Goal: Task Accomplishment & Management: Complete application form

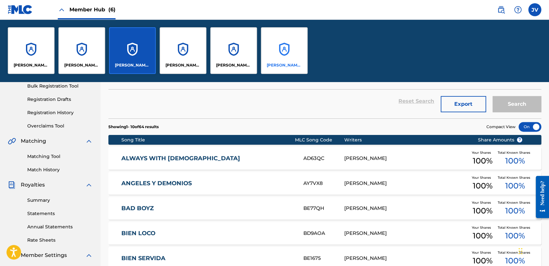
click at [275, 41] on div "[PERSON_NAME] [PERSON_NAME]" at bounding box center [284, 50] width 47 height 47
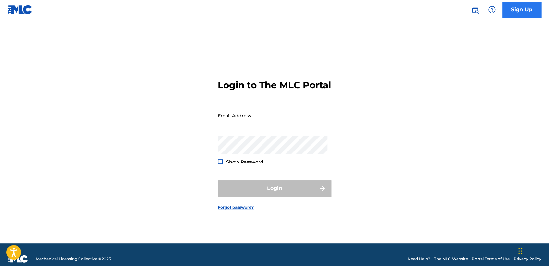
type input "[EMAIL_ADDRESS][DOMAIN_NAME]"
click at [518, 6] on link "Sign Up" at bounding box center [521, 10] width 39 height 16
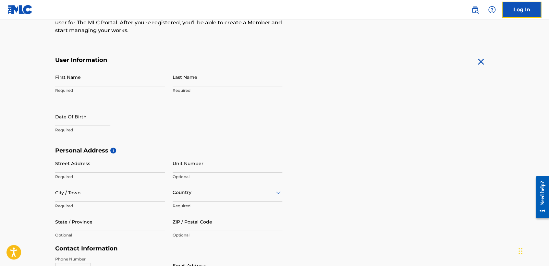
scroll to position [108, 0]
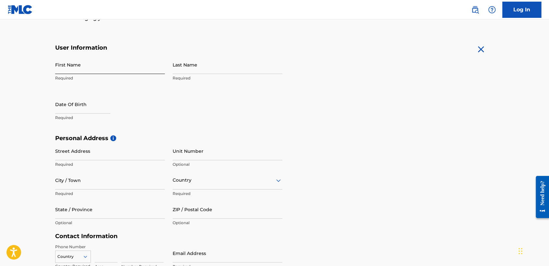
click at [92, 70] on input "First Name" at bounding box center [110, 64] width 110 height 18
type input "Jose"
click at [218, 54] on div "User Information First Name Jose Required Last Name Required Date Of Birth Requ…" at bounding box center [168, 89] width 227 height 90
click at [216, 62] on input "Last Name" at bounding box center [228, 64] width 110 height 18
type input "Frank"
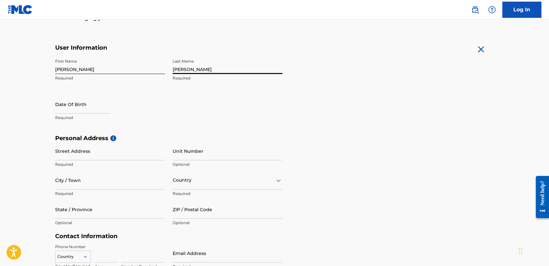
drag, startPoint x: 206, startPoint y: 66, endPoint x: 141, endPoint y: 77, distance: 65.4
click at [141, 77] on div "First Name Jose Required Last Name Frank Required Date Of Birth Required" at bounding box center [168, 94] width 227 height 79
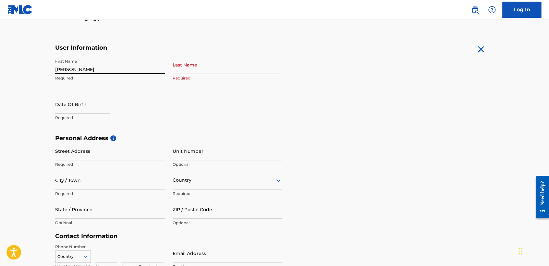
click at [148, 64] on input "Jose" at bounding box center [110, 64] width 110 height 18
type input "Jose Frank"
click at [247, 69] on input "Last Name" at bounding box center [228, 64] width 110 height 18
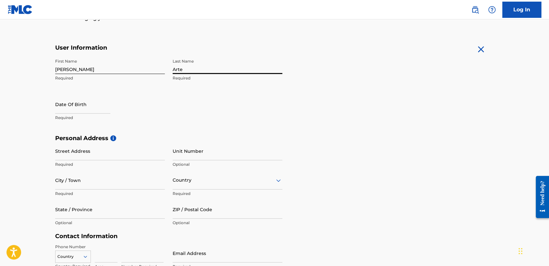
type input "Arteaga Sanchez"
type input "México"
click at [184, 203] on div "Mexico" at bounding box center [227, 196] width 109 height 15
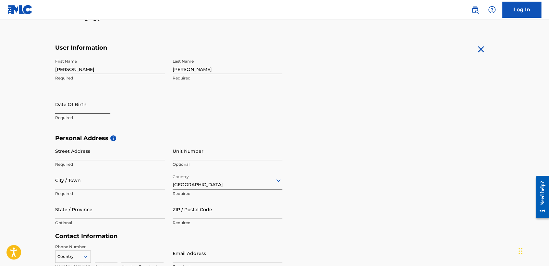
select select "8"
select select "2025"
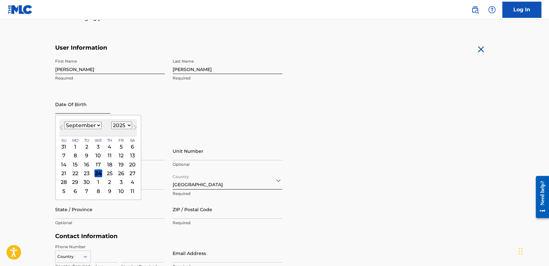
click at [66, 100] on input "text" at bounding box center [82, 104] width 55 height 18
click at [67, 123] on select "January February March April May June July August September October November De…" at bounding box center [82, 125] width 37 height 7
select select "7"
click at [64, 122] on select "January February March April May June July August September October November De…" at bounding box center [82, 125] width 37 height 7
click at [124, 126] on select "1899 1900 1901 1902 1903 1904 1905 1906 1907 1908 1909 1910 1911 1912 1913 1914…" at bounding box center [121, 125] width 21 height 7
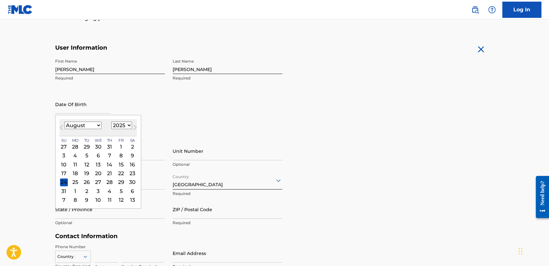
click at [125, 122] on select "1899 1900 1901 1902 1903 1904 1905 1906 1907 1908 1909 1910 1911 1912 1913 1914…" at bounding box center [121, 125] width 21 height 7
select select "2000"
click at [111, 122] on select "1899 1900 1901 1902 1903 1904 1905 1906 1907 1908 1909 1910 1911 1912 1913 1914…" at bounding box center [121, 125] width 21 height 7
click at [118, 163] on div "18" at bounding box center [121, 165] width 8 height 8
type input "August 18 2000"
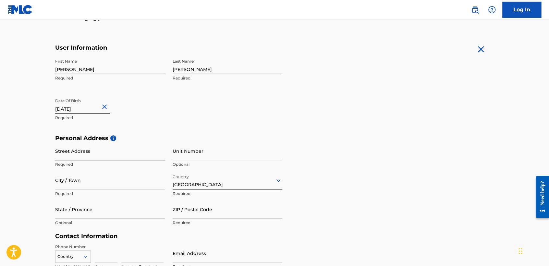
click at [90, 151] on input "Street Address" at bounding box center [110, 151] width 110 height 18
type input "C"
click at [95, 151] on input "Street Address" at bounding box center [110, 151] width 110 height 18
click at [120, 181] on input "City / Town" at bounding box center [110, 180] width 110 height 18
click at [310, 123] on form "User Information First Name Jose Frank Required Last Name Arteaga Sanchez Requi…" at bounding box center [274, 188] width 438 height 288
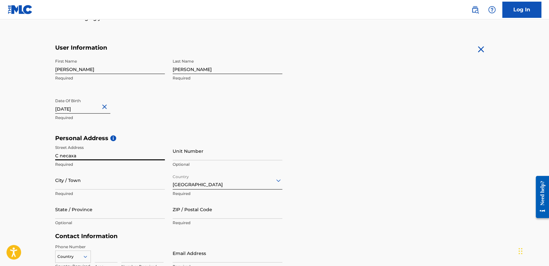
click at [151, 152] on input "C necaxa" at bounding box center [110, 151] width 110 height 18
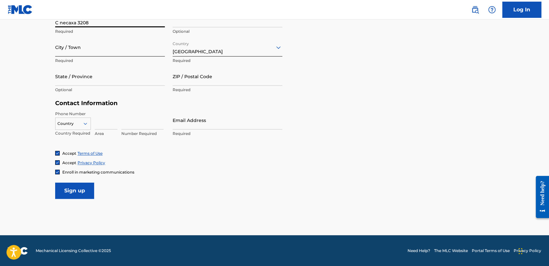
type input "C necaxa 3208"
click at [112, 54] on input "City / Town" at bounding box center [110, 47] width 110 height 18
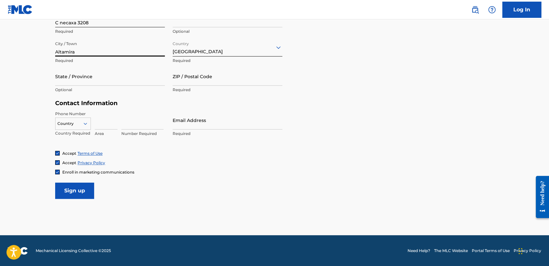
type input "Altamira"
click at [321, 184] on form "User Information First Name Jose Frank Required Last Name Arteaga Sanchez Requi…" at bounding box center [274, 55] width 438 height 288
click at [115, 77] on input "State / Province" at bounding box center [110, 76] width 110 height 18
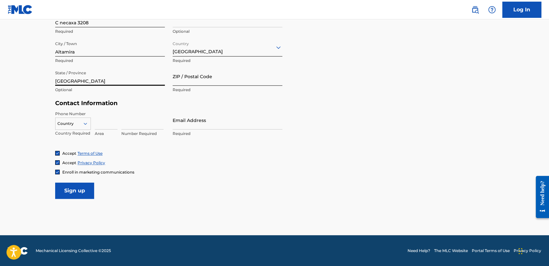
type input "Tamaulipas"
drag, startPoint x: 222, startPoint y: 75, endPoint x: 222, endPoint y: 66, distance: 8.8
click at [222, 75] on input "ZIP / Postal Code" at bounding box center [228, 76] width 110 height 18
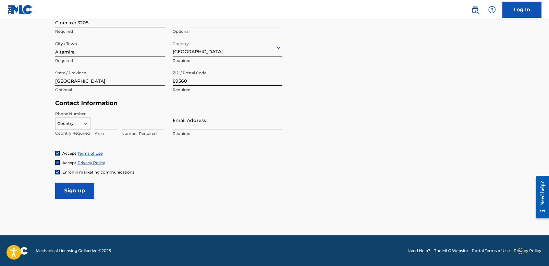
type input "89560"
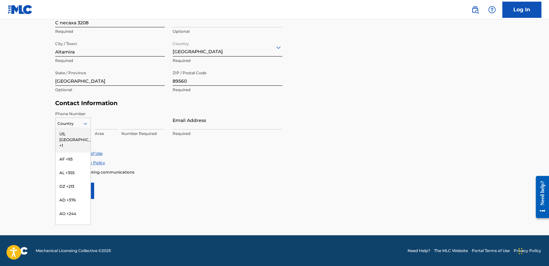
click at [77, 121] on div at bounding box center [72, 123] width 35 height 7
click at [71, 220] on div "MX +52" at bounding box center [72, 227] width 35 height 14
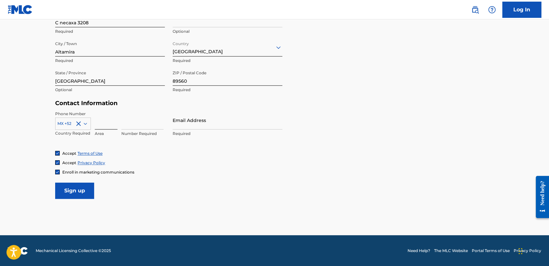
click at [101, 113] on input at bounding box center [106, 120] width 23 height 18
type input "768"
click at [148, 117] on input at bounding box center [142, 120] width 42 height 18
type input "1124580"
click at [196, 122] on input "Email Address" at bounding box center [228, 120] width 110 height 18
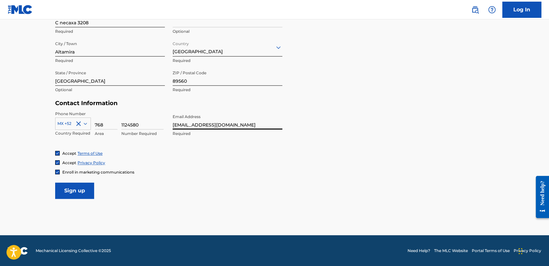
type input "megazonic.fa@gmail.com"
click at [469, 90] on div "Personal Address i Street Address C necaxa 3208 Required Unit Number Optional C…" at bounding box center [274, 51] width 438 height 98
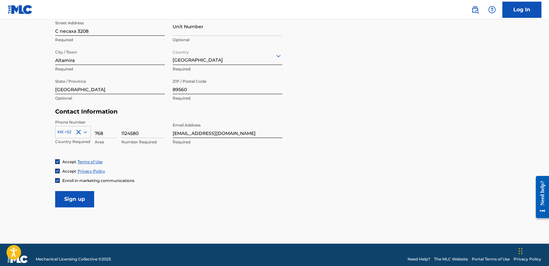
scroll to position [241, 0]
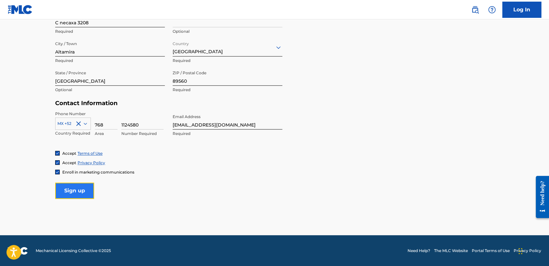
click at [63, 190] on input "Sign up" at bounding box center [74, 191] width 39 height 16
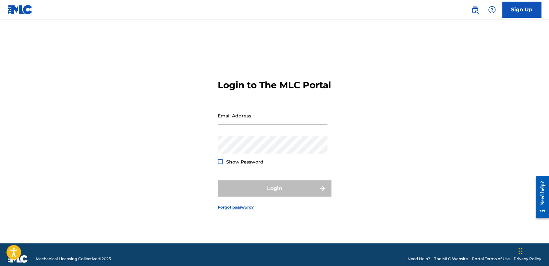
type input "[EMAIL_ADDRESS][DOMAIN_NAME]"
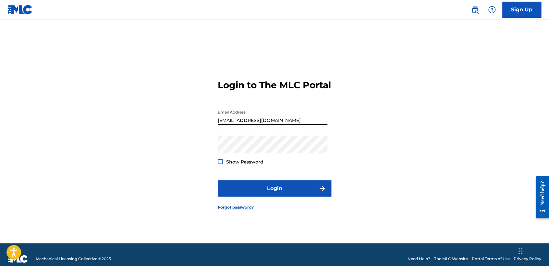
drag, startPoint x: 268, startPoint y: 123, endPoint x: 136, endPoint y: 103, distance: 133.1
click at [137, 108] on div "Login to The MLC Portal Email Address vaz7guer1a@icloud.com Password Show Passw…" at bounding box center [274, 140] width 454 height 208
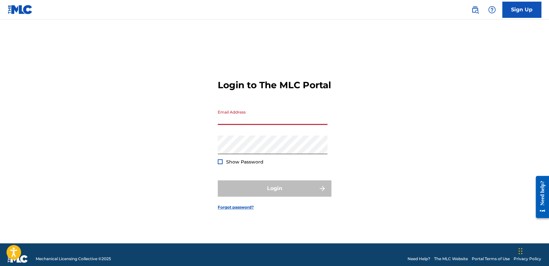
click at [196, 137] on div "Login to The MLC Portal Email Address Password Show Password Login Forgot passw…" at bounding box center [274, 140] width 454 height 208
click at [208, 154] on div "Login to The MLC Portal Email Address Password Show Password Login Forgot passw…" at bounding box center [274, 140] width 454 height 208
click at [263, 108] on form "Login to The MLC Portal Email Address Password Show Password Login Forgot passw…" at bounding box center [274, 140] width 113 height 208
click at [275, 125] on input "Email Address" at bounding box center [273, 115] width 110 height 18
type input "contactojb10@gmail.com"
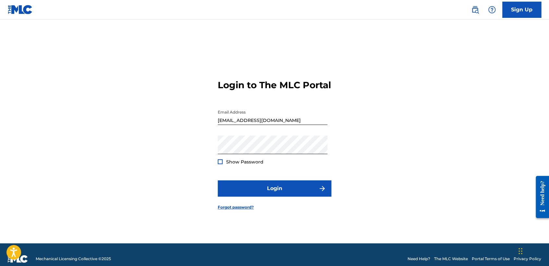
click at [266, 183] on form "Login to The MLC Portal Email Address contactojb10@gmail.com Password Show Pass…" at bounding box center [274, 140] width 113 height 208
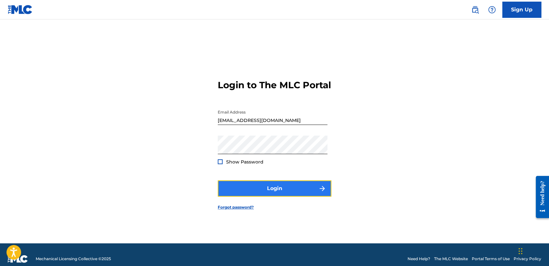
click at [270, 191] on button "Login" at bounding box center [274, 188] width 113 height 16
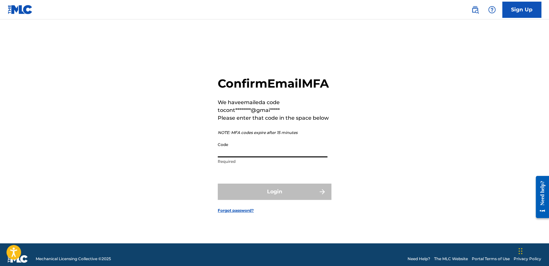
click at [271, 155] on input "Code" at bounding box center [273, 148] width 110 height 18
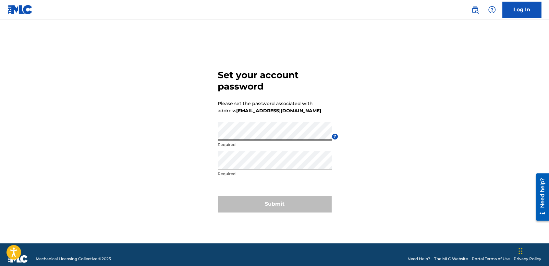
click at [187, 139] on div "Set your account password Please set the password associated with address [EMAI…" at bounding box center [274, 140] width 454 height 208
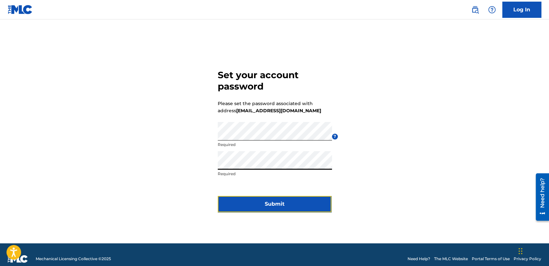
click at [306, 204] on button "Submit" at bounding box center [274, 204] width 113 height 16
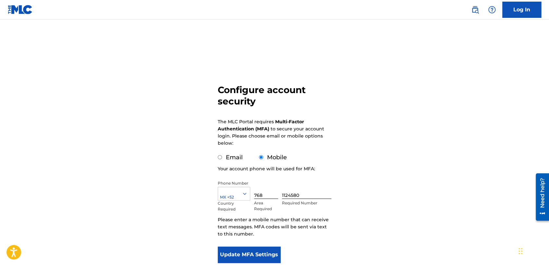
click at [218, 160] on div "Email" at bounding box center [230, 157] width 25 height 9
click at [220, 157] on input "Email" at bounding box center [220, 157] width 4 height 4
radio input "true"
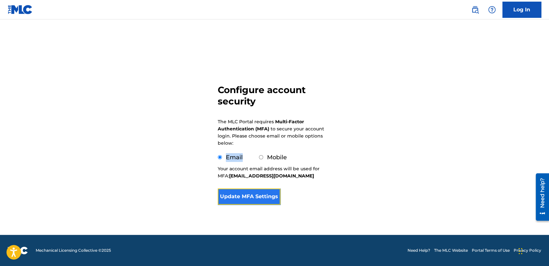
click at [253, 194] on button "Update MFA Settings" at bounding box center [249, 196] width 63 height 16
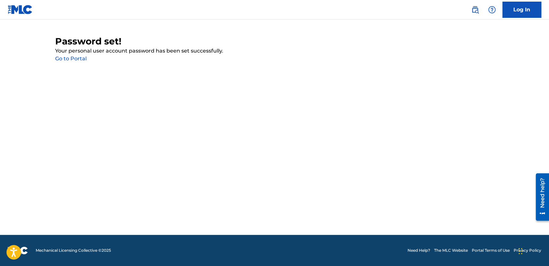
click at [76, 59] on link "Go to Portal" at bounding box center [70, 58] width 31 height 6
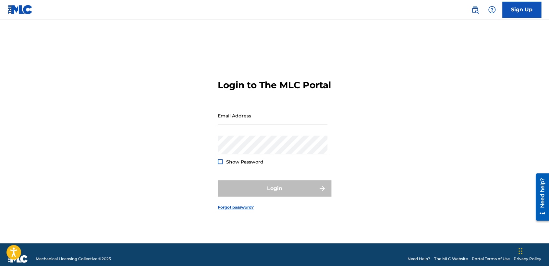
type input "[EMAIL_ADDRESS][DOMAIN_NAME]"
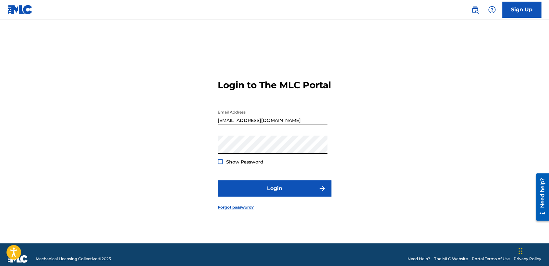
click at [80, 150] on div "Login to The MLC Portal Email Address [EMAIL_ADDRESS][DOMAIN_NAME] Password Sho…" at bounding box center [274, 140] width 454 height 208
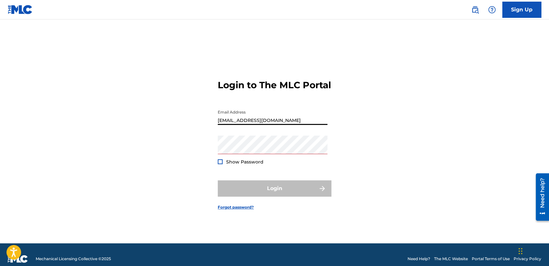
drag, startPoint x: 309, startPoint y: 123, endPoint x: 115, endPoint y: 164, distance: 198.3
click at [115, 164] on div "Login to The MLC Portal Email Address vaz7guer1a@icloud.com Password Show Passw…" at bounding box center [274, 140] width 454 height 208
click at [115, 164] on div "Login to The MLC Portal Email Address Password Show Password Login Forgot passw…" at bounding box center [274, 140] width 454 height 208
click at [257, 123] on input "Email Address" at bounding box center [273, 115] width 110 height 18
type input "megazonic.fa@gmail.com"
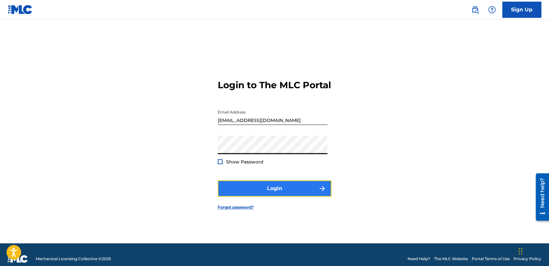
click at [300, 196] on button "Login" at bounding box center [274, 188] width 113 height 16
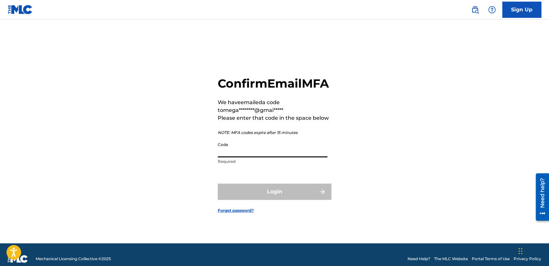
click at [291, 152] on input "Code" at bounding box center [273, 148] width 110 height 18
click at [292, 151] on input "Code" at bounding box center [273, 148] width 110 height 18
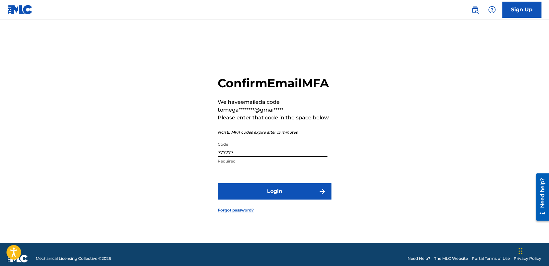
type input "777777"
click at [218, 183] on button "Login" at bounding box center [274, 191] width 113 height 16
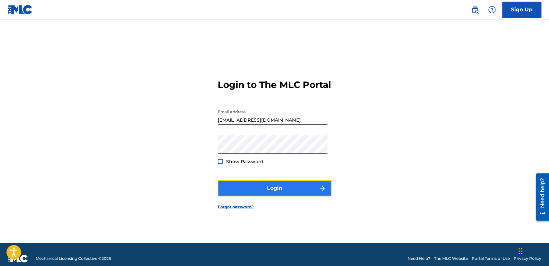
click at [272, 192] on button "Login" at bounding box center [274, 188] width 113 height 16
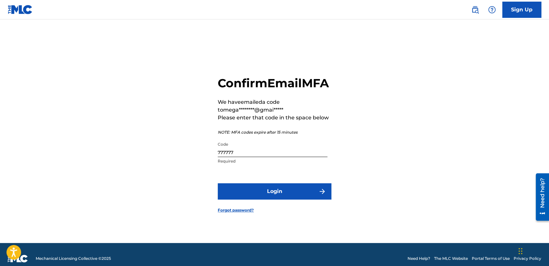
click at [256, 157] on input "777777" at bounding box center [273, 147] width 110 height 18
drag, startPoint x: 283, startPoint y: 161, endPoint x: 208, endPoint y: 161, distance: 75.5
click at [208, 161] on div "Confirm Email MFA We have emailed a code to mega********@gmai***** Please enter…" at bounding box center [274, 139] width 454 height 208
type input "575021"
click at [218, 183] on button "Login" at bounding box center [274, 191] width 113 height 16
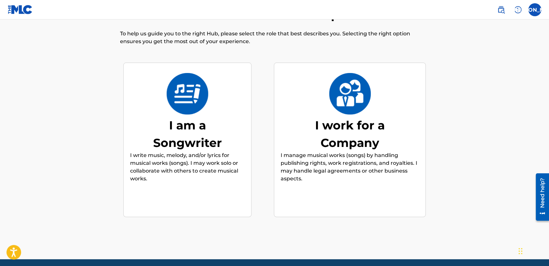
scroll to position [53, 0]
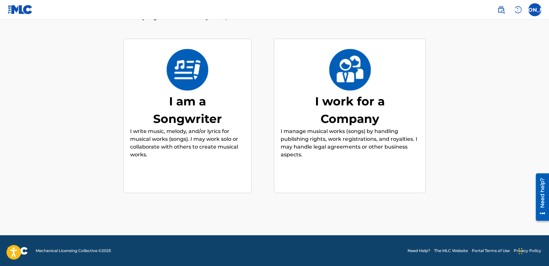
click at [205, 96] on div "I am a Songwriter" at bounding box center [187, 109] width 97 height 35
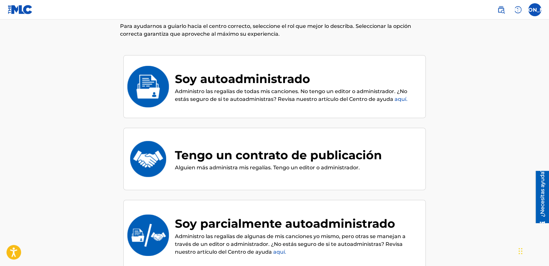
scroll to position [72, 0]
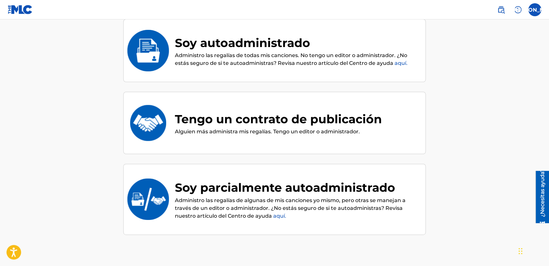
click at [267, 51] on div "Soy autoadministrado" at bounding box center [297, 43] width 244 height 18
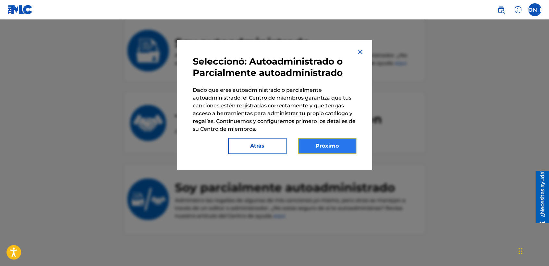
click at [320, 148] on button "Próximo" at bounding box center [327, 146] width 58 height 16
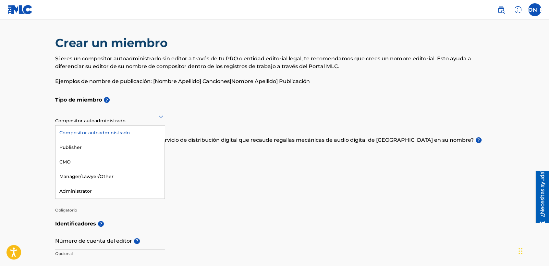
click at [137, 117] on div at bounding box center [110, 116] width 110 height 8
click at [121, 131] on div "Compositor autoadministrado" at bounding box center [109, 132] width 109 height 15
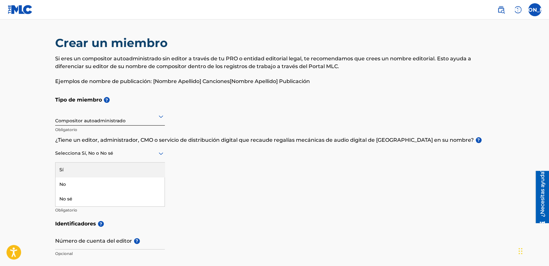
click at [131, 156] on div at bounding box center [110, 153] width 110 height 8
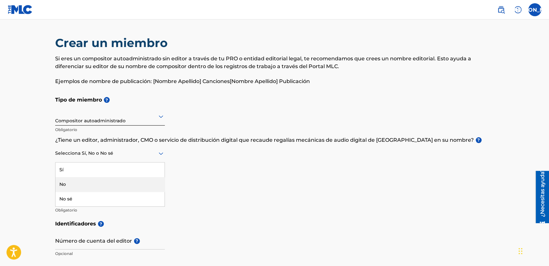
drag, startPoint x: 133, startPoint y: 173, endPoint x: 133, endPoint y: 190, distance: 17.2
click at [133, 190] on div "Sí No No sé" at bounding box center [109, 184] width 109 height 44
click at [133, 190] on div "No" at bounding box center [109, 184] width 109 height 15
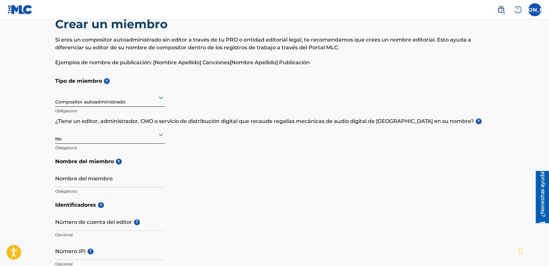
scroll to position [72, 0]
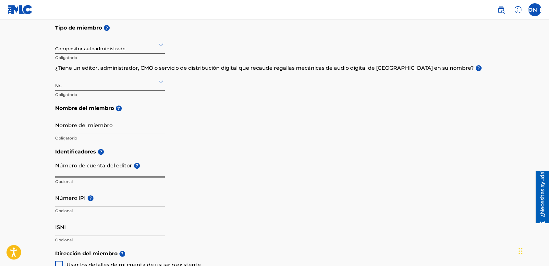
click at [129, 166] on input "Número de cuenta del editor ?" at bounding box center [110, 168] width 110 height 18
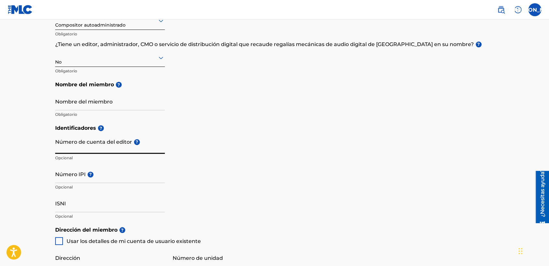
scroll to position [108, 0]
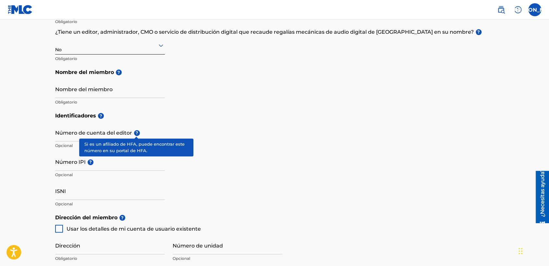
click at [136, 130] on span "?" at bounding box center [137, 133] width 6 height 6
click at [136, 130] on input "Número de cuenta del editor ?" at bounding box center [110, 132] width 110 height 18
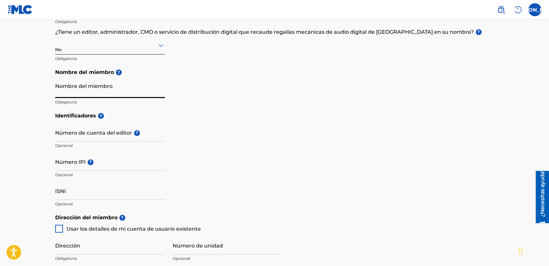
click at [92, 92] on input "Nombre del miembro" at bounding box center [110, 88] width 110 height 18
type input "Jose Frank Arteaga Sanchez"
type input "C necaxa 3208"
type input "Altamira"
type input "México"
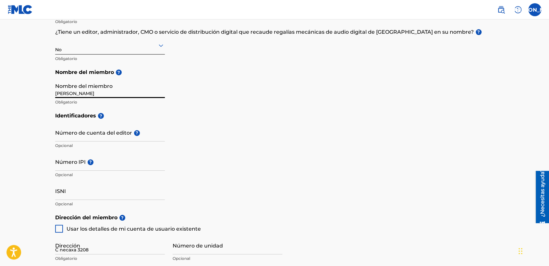
type input "Tamaulipas"
type input "89560"
type input "52"
type input "768"
type input "1124580"
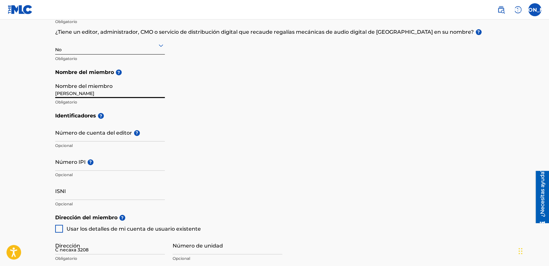
type input "megazonic.fa@gmail.com"
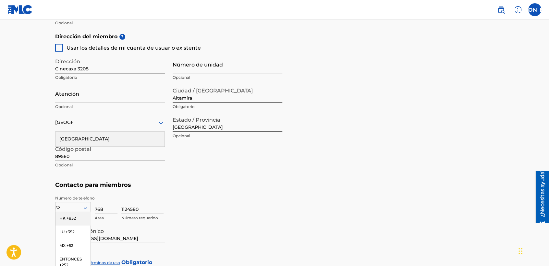
scroll to position [368, 0]
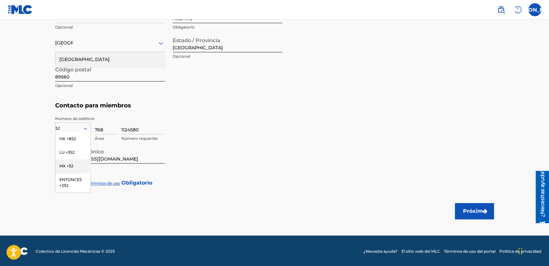
click at [70, 162] on div "MX +52" at bounding box center [72, 166] width 35 height 14
click at [98, 65] on div "México" at bounding box center [109, 59] width 109 height 15
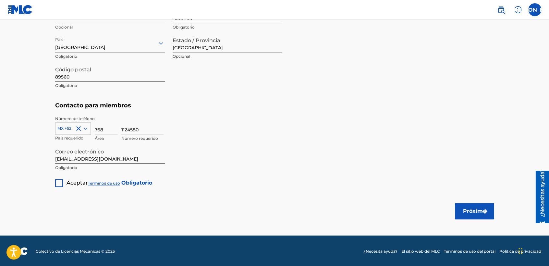
click at [62, 180] on div "Aceptar Términos de uso Obligatorio" at bounding box center [103, 180] width 97 height 13
click at [59, 183] on div at bounding box center [59, 183] width 8 height 8
click at [466, 210] on font "Próximo" at bounding box center [474, 211] width 23 height 8
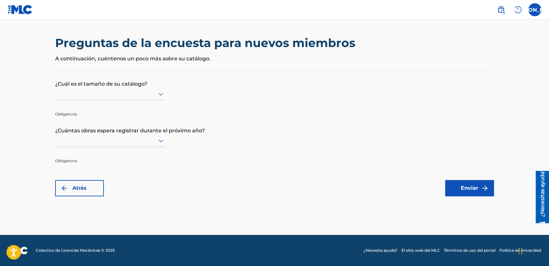
click at [136, 82] on p "¿Cuál es el tamaño de su catálogo?" at bounding box center [274, 79] width 438 height 18
click at [148, 98] on div at bounding box center [110, 94] width 110 height 12
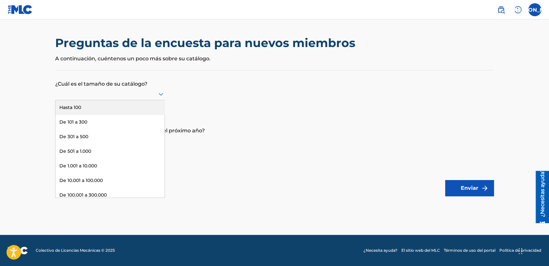
click at [141, 110] on div "Hasta 100" at bounding box center [109, 107] width 109 height 15
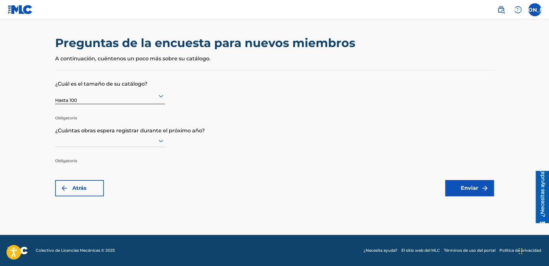
click at [140, 132] on p "¿Cuántas obras espera registrar durante el próximo año?" at bounding box center [274, 126] width 438 height 18
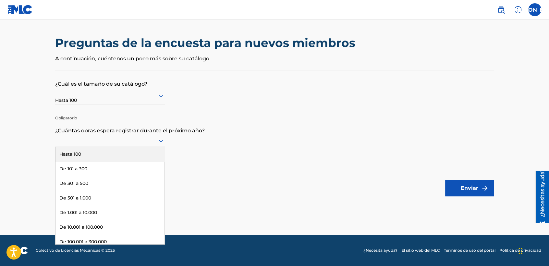
click at [138, 143] on div at bounding box center [110, 141] width 110 height 8
click at [137, 150] on div "Hasta 100" at bounding box center [109, 154] width 109 height 15
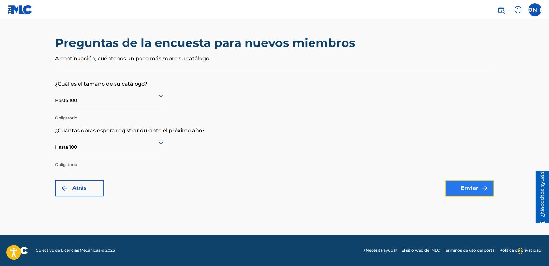
click at [460, 188] on font "Enviar" at bounding box center [469, 188] width 18 height 8
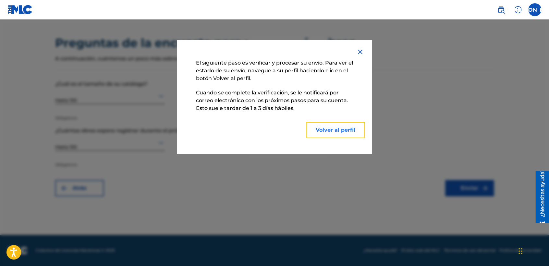
click at [337, 133] on button "Volver al perfil" at bounding box center [335, 130] width 58 height 16
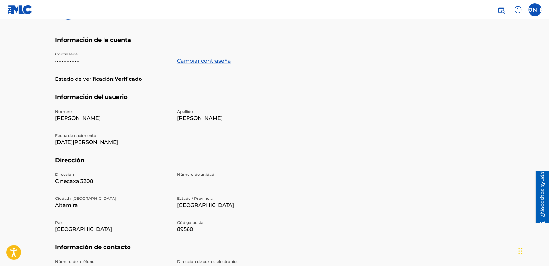
scroll to position [72, 0]
